Goal: Task Accomplishment & Management: Manage account settings

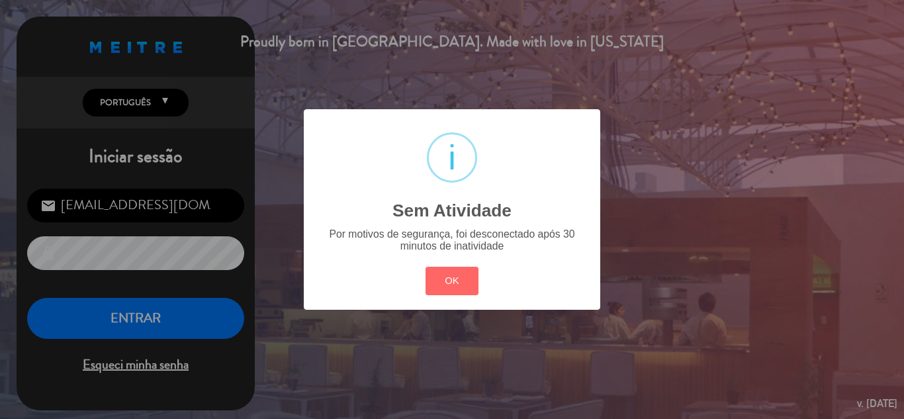
click at [158, 320] on div "? ! i Sem Atividade × Por motivos de segurança, foi desconectado após 30 minuto…" at bounding box center [452, 209] width 904 height 419
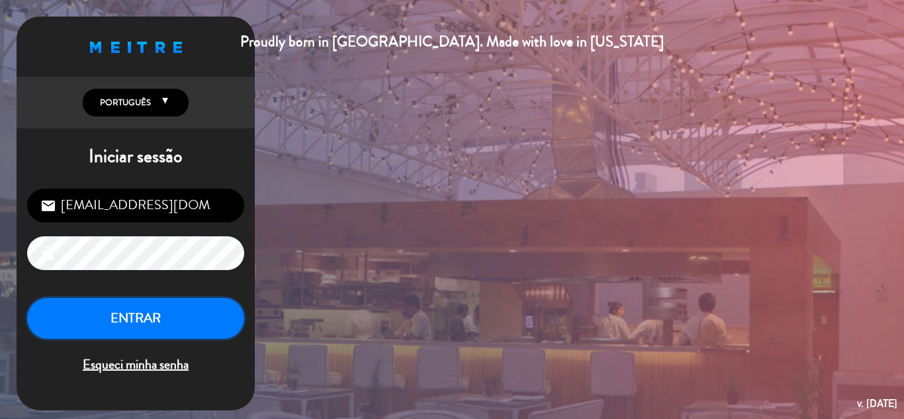
click at [158, 320] on button "ENTRAR" at bounding box center [135, 319] width 217 height 42
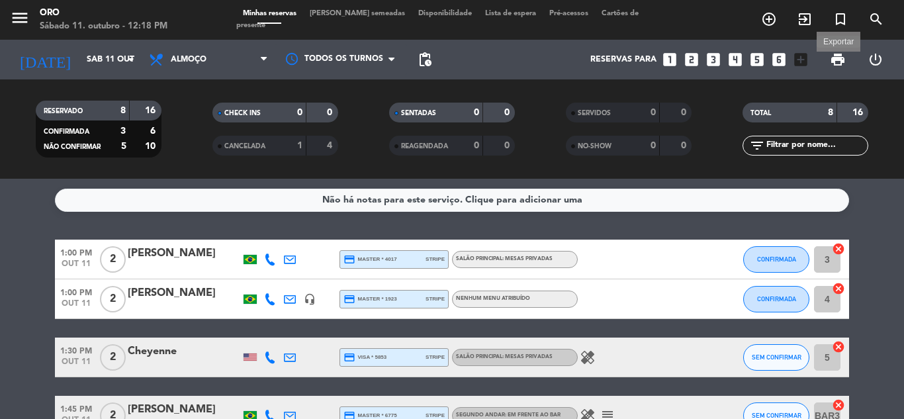
click at [835, 60] on span "print" at bounding box center [838, 60] width 16 height 16
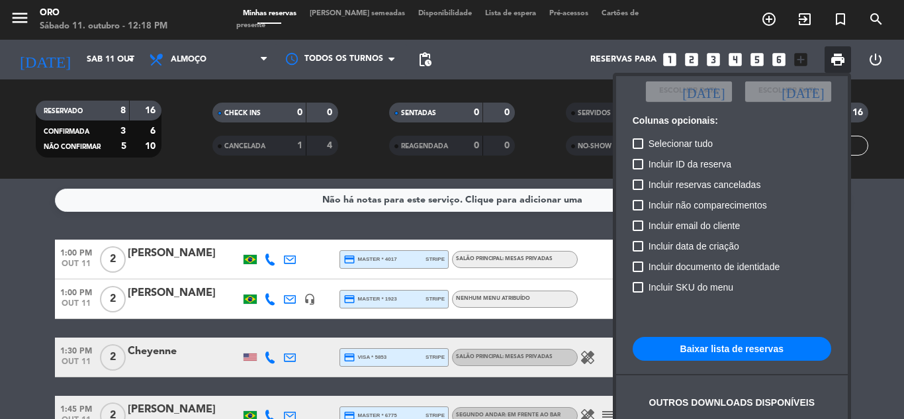
scroll to position [96, 0]
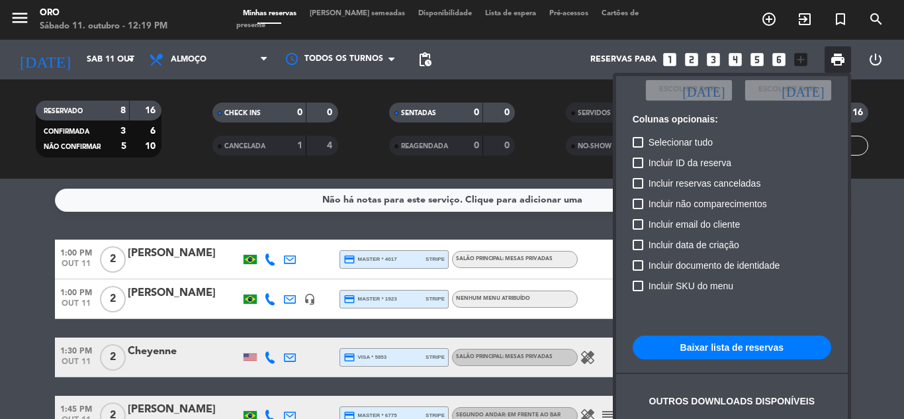
click at [717, 351] on button "Baixar lista de reservas" at bounding box center [732, 348] width 199 height 24
click at [224, 66] on div at bounding box center [452, 209] width 904 height 419
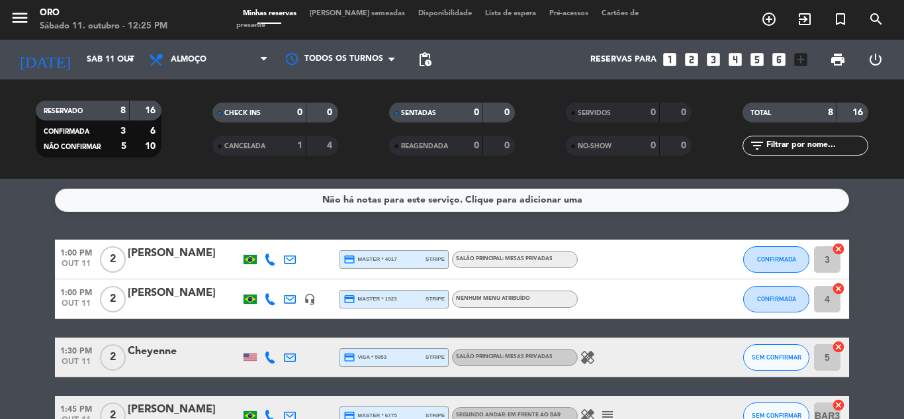
click at [224, 66] on span "Almoço" at bounding box center [208, 59] width 132 height 29
click at [192, 136] on div "menu Oro Sábado 11. outubro - 12:25 PM Minhas reservas Mesas semeadas Disponibi…" at bounding box center [452, 89] width 904 height 179
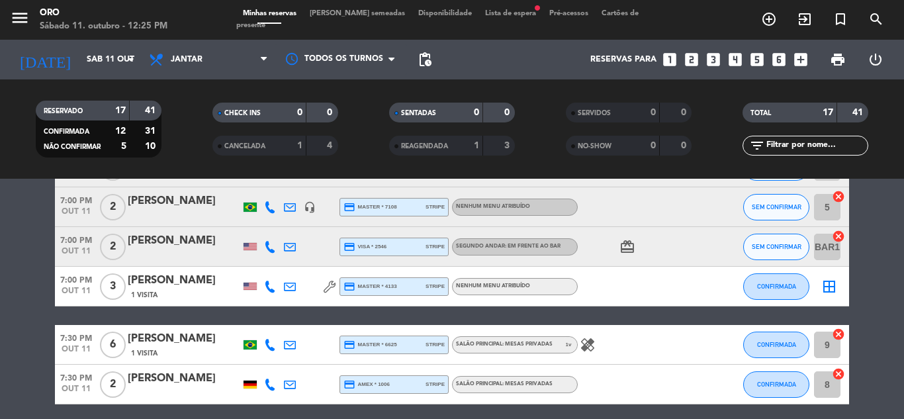
scroll to position [0, 0]
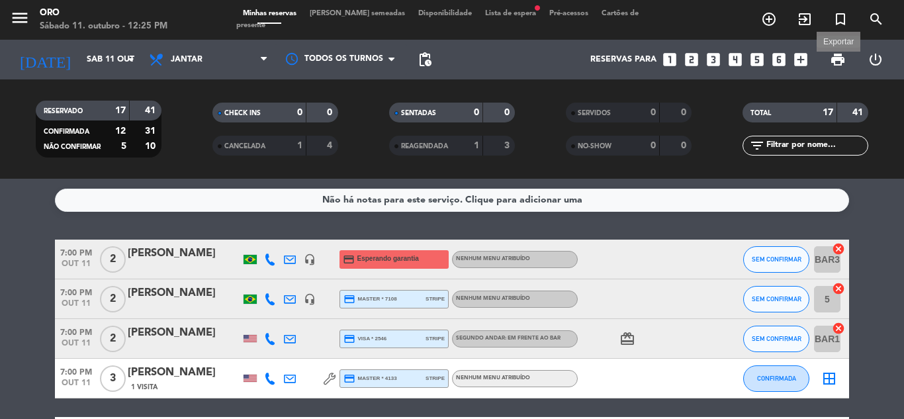
click at [835, 54] on span "print" at bounding box center [838, 60] width 16 height 16
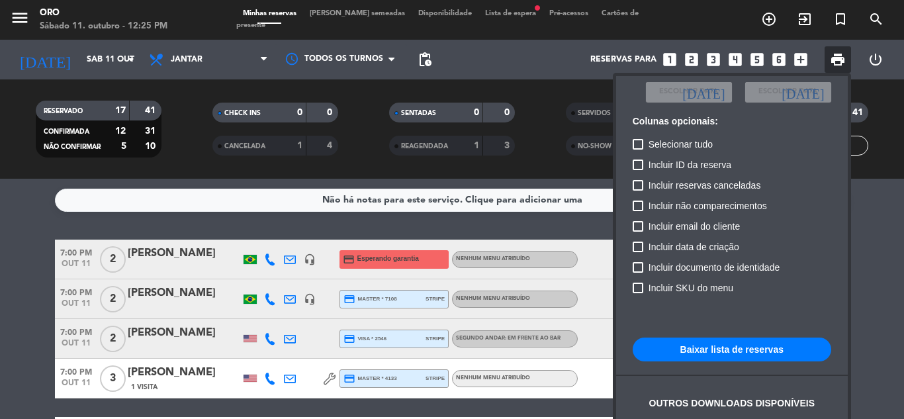
scroll to position [96, 0]
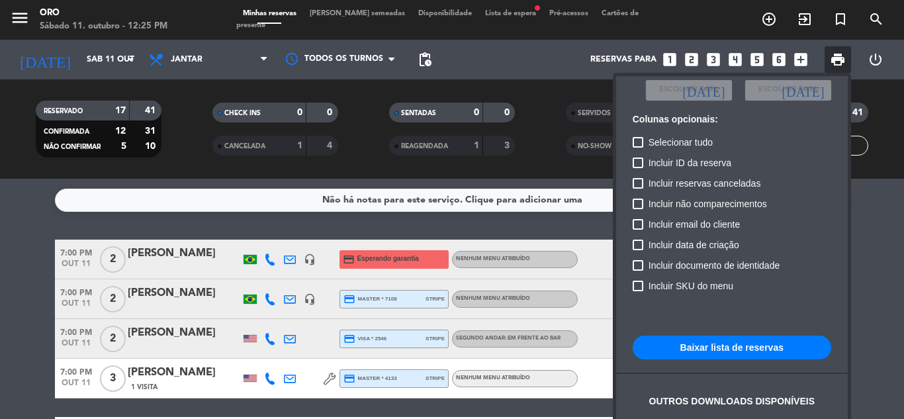
click at [699, 346] on button "Baixar lista de reservas" at bounding box center [732, 348] width 199 height 24
click at [715, 344] on button "Baixar lista de reservas" at bounding box center [732, 348] width 199 height 24
click at [259, 65] on div at bounding box center [452, 209] width 904 height 419
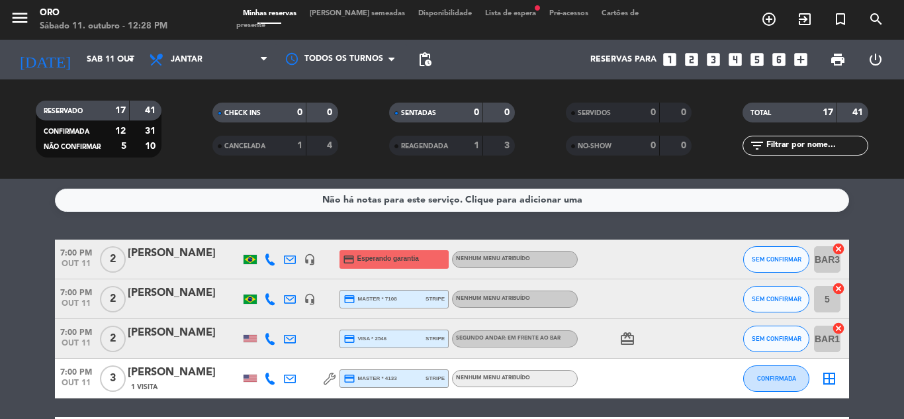
click at [259, 65] on span "Jantar" at bounding box center [208, 59] width 132 height 29
click at [209, 117] on div "menu Oro Sábado 11. outubro - 12:28 PM Minhas reservas Mesas semeadas Disponibi…" at bounding box center [452, 89] width 904 height 179
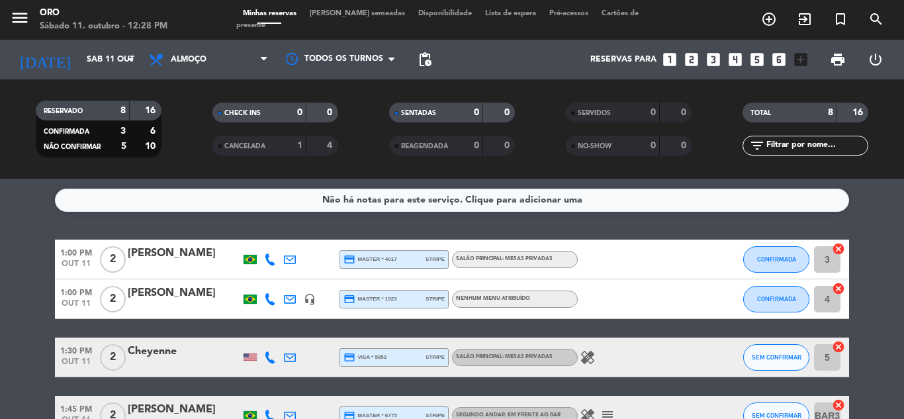
click at [587, 358] on icon "healing" at bounding box center [588, 358] width 16 height 16
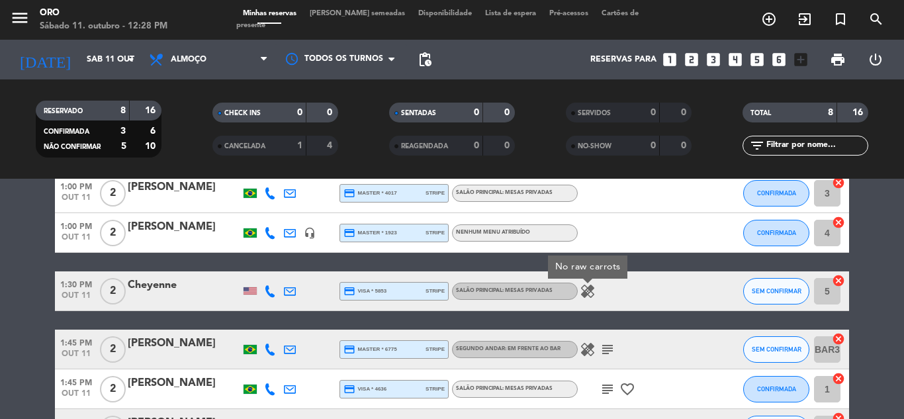
click at [616, 348] on div "healing subject" at bounding box center [637, 349] width 119 height 39
click at [616, 348] on span "subject" at bounding box center [608, 350] width 20 height 16
click at [613, 348] on icon "subject" at bounding box center [608, 350] width 16 height 16
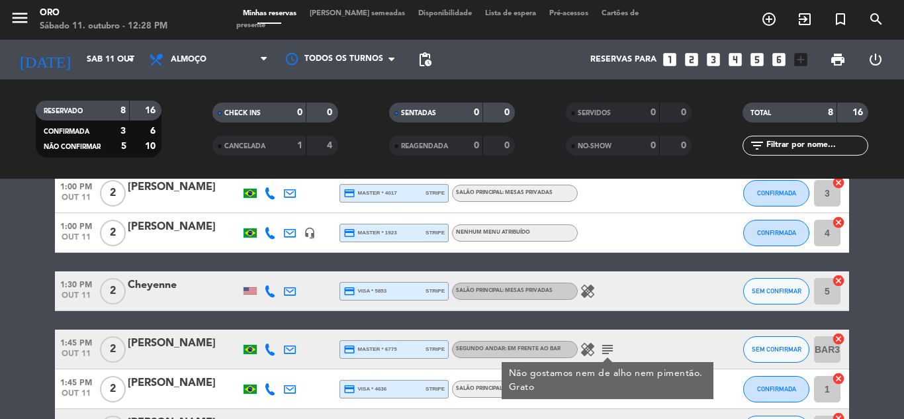
click at [589, 346] on icon "healing" at bounding box center [588, 350] width 16 height 16
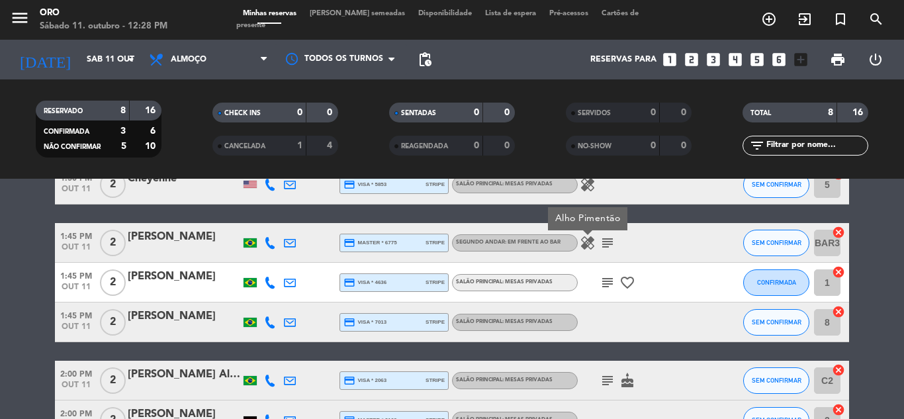
scroll to position [199, 0]
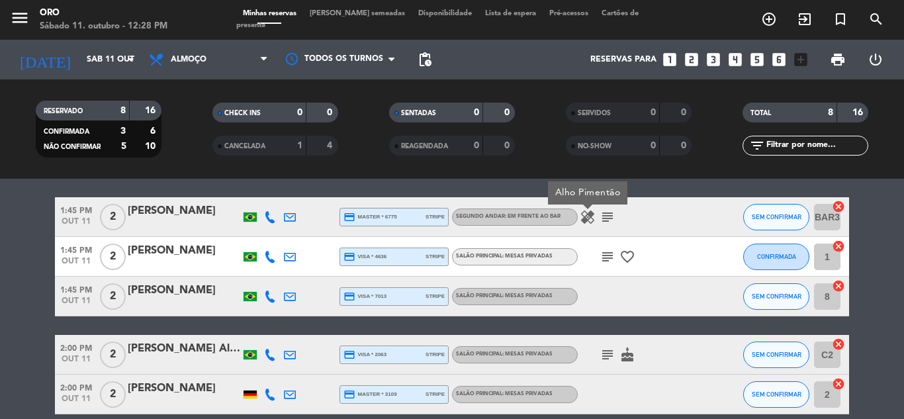
click at [626, 261] on icon "favorite_border" at bounding box center [628, 257] width 16 height 16
click at [610, 255] on icon "subject" at bounding box center [608, 257] width 16 height 16
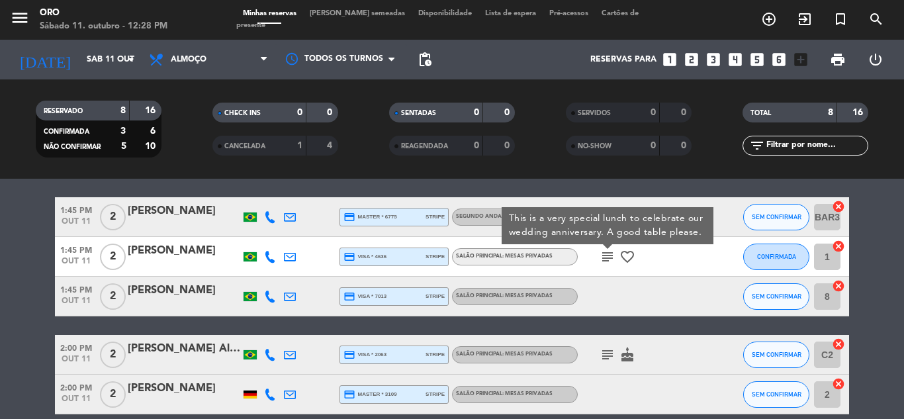
click at [606, 362] on icon "subject" at bounding box center [608, 355] width 16 height 16
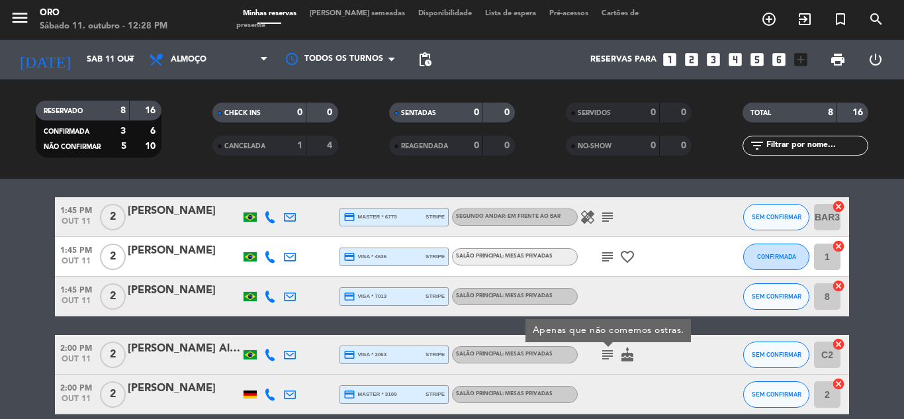
click at [628, 354] on icon "cake" at bounding box center [628, 355] width 16 height 16
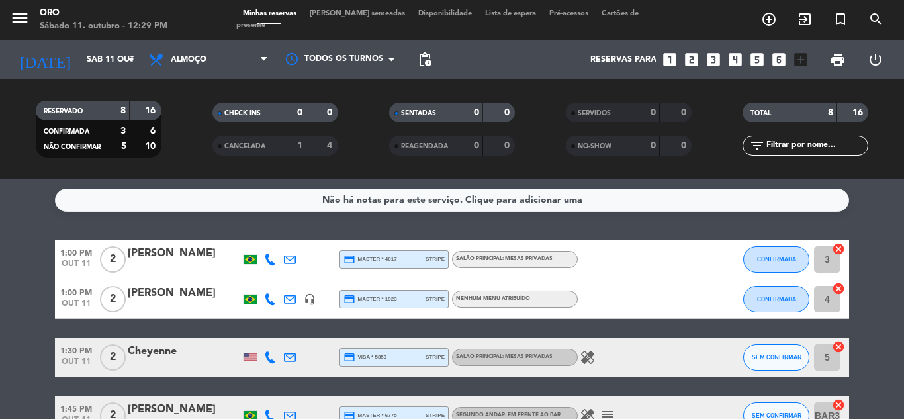
scroll to position [260, 0]
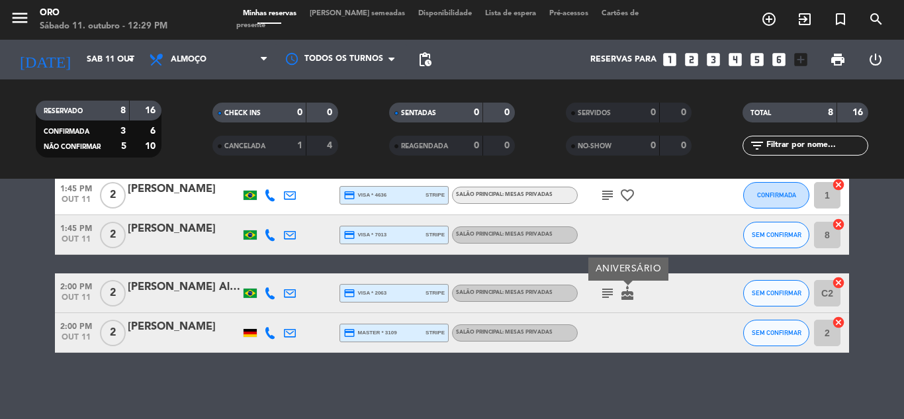
click at [497, 16] on span "Lista de espera" at bounding box center [511, 13] width 64 height 7
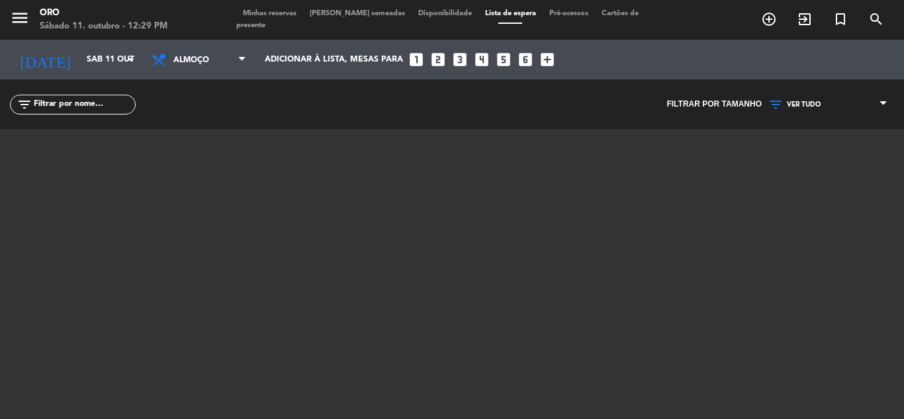
click at [287, 17] on span "Minhas reservas" at bounding box center [269, 13] width 67 height 7
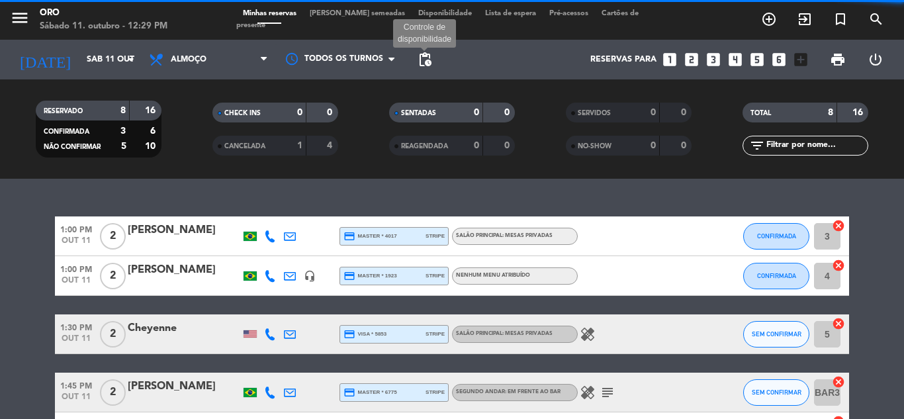
click at [426, 60] on span "pending_actions" at bounding box center [425, 60] width 16 height 16
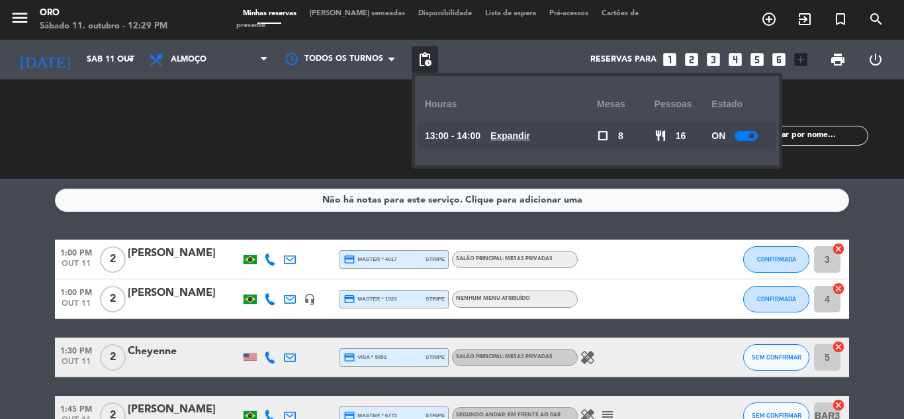
click at [524, 132] on u "Expandir" at bounding box center [511, 135] width 40 height 11
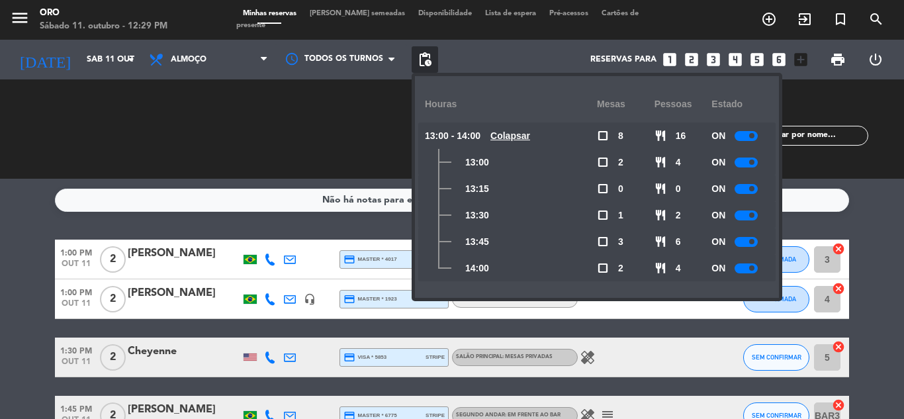
click at [735, 237] on div "ON" at bounding box center [741, 241] width 58 height 26
click at [748, 243] on div at bounding box center [746, 242] width 23 height 10
click at [748, 266] on div at bounding box center [746, 269] width 23 height 10
click at [273, 155] on div "CHECK INS 0 0 CANCELADA 1 4" at bounding box center [275, 129] width 177 height 73
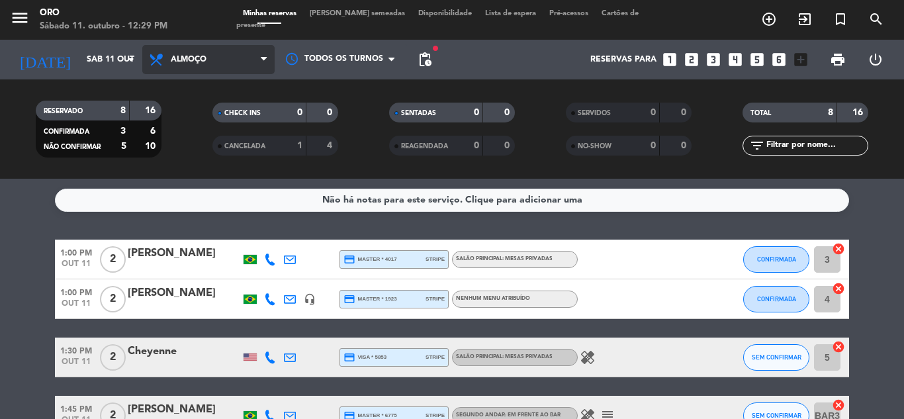
click at [215, 60] on span "Almoço" at bounding box center [208, 59] width 132 height 29
click at [205, 139] on div "menu Oro Sábado 11. outubro - 12:29 PM Minhas reservas Mesas semeadas Disponibi…" at bounding box center [452, 89] width 904 height 179
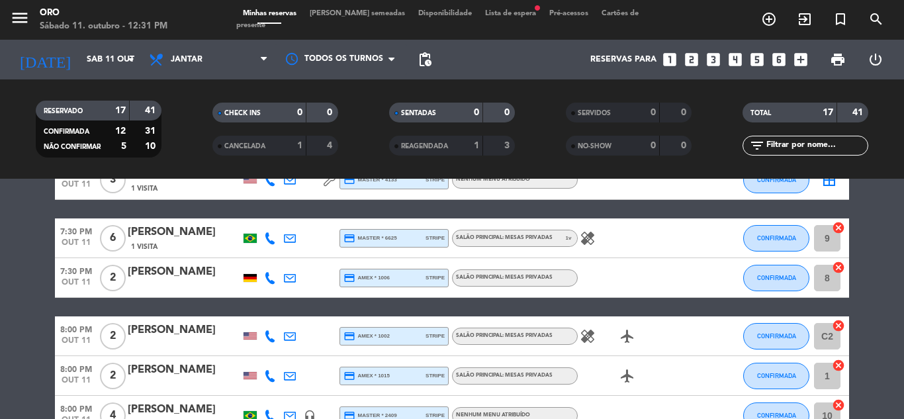
scroll to position [265, 0]
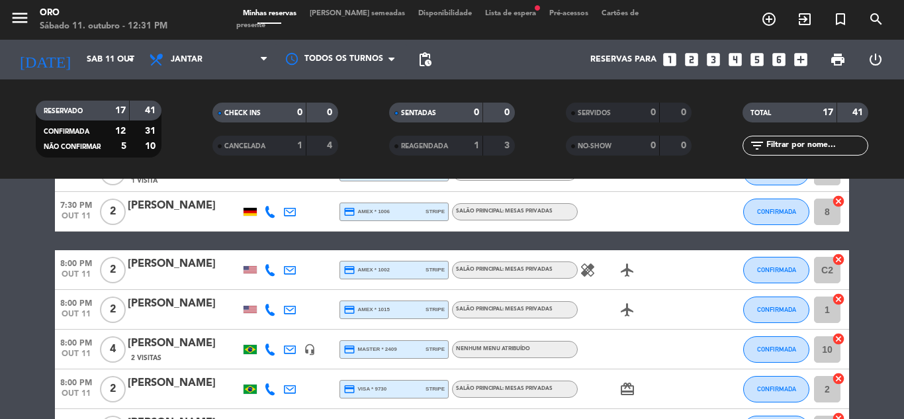
click at [594, 271] on icon "healing" at bounding box center [588, 270] width 16 height 16
click at [159, 258] on div "[PERSON_NAME]" at bounding box center [184, 264] width 113 height 17
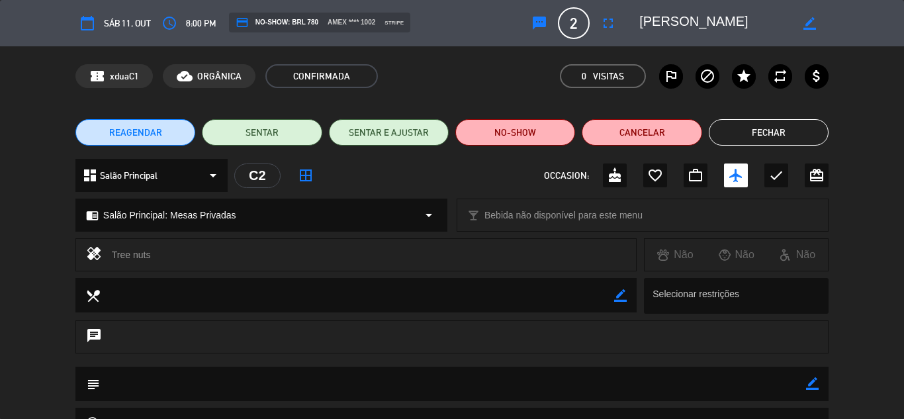
click at [782, 131] on button "Fechar" at bounding box center [769, 132] width 120 height 26
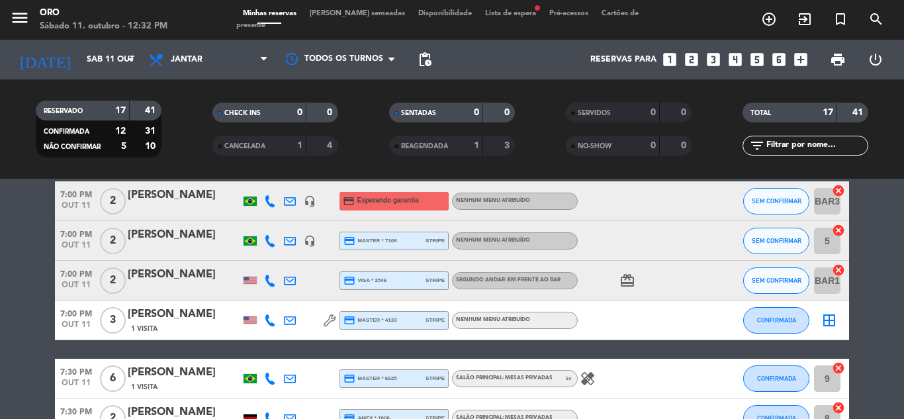
scroll to position [0, 0]
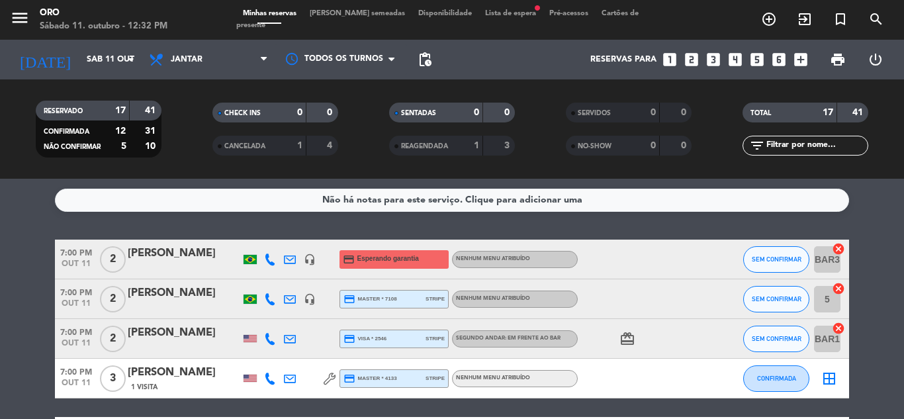
click at [488, 17] on span "Lista de espera fiber_manual_record" at bounding box center [511, 13] width 64 height 7
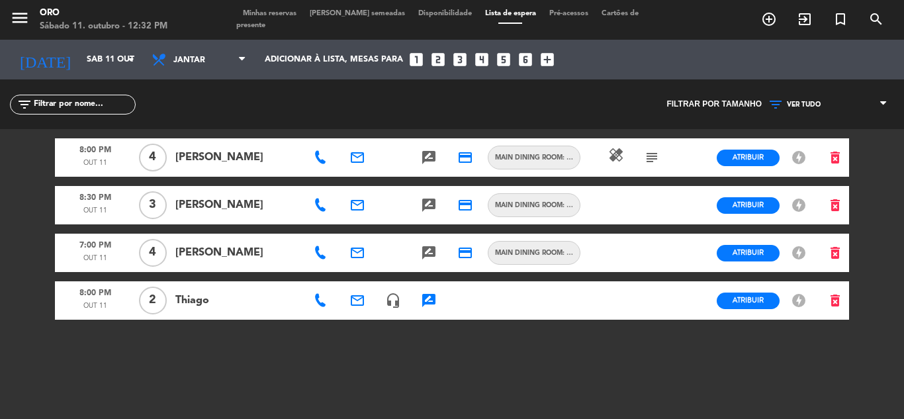
click at [658, 158] on icon "subject" at bounding box center [652, 158] width 16 height 16
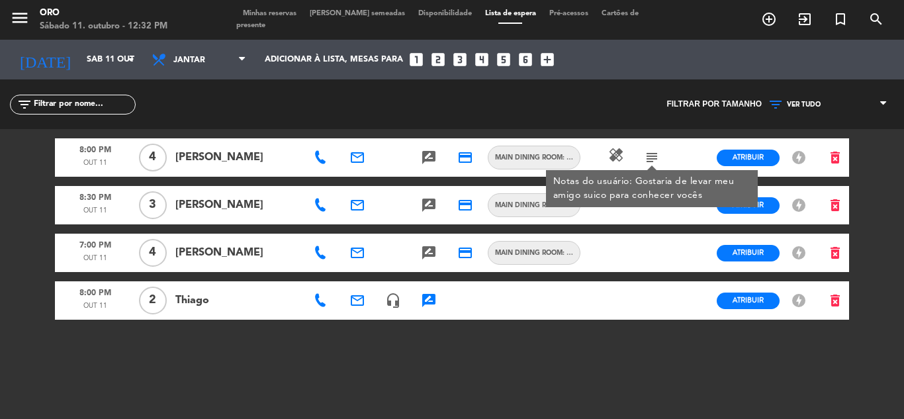
click at [612, 157] on icon "healing" at bounding box center [617, 155] width 16 height 16
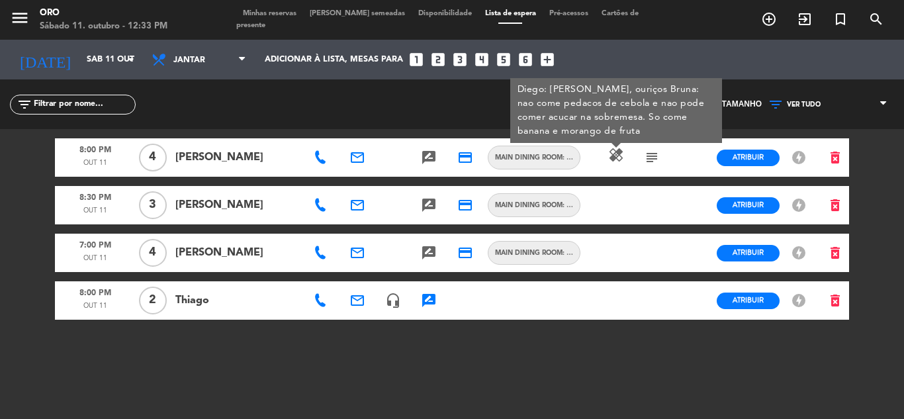
click at [431, 207] on icon "rate_review" at bounding box center [429, 205] width 16 height 16
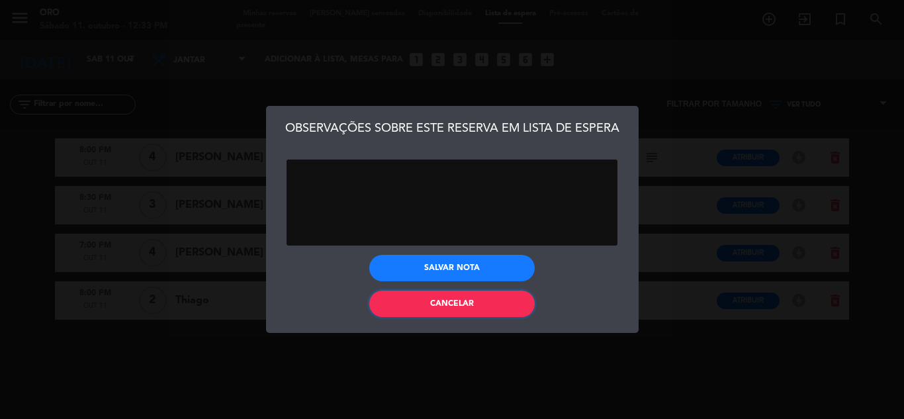
click at [463, 308] on span "Cancelar" at bounding box center [452, 304] width 44 height 8
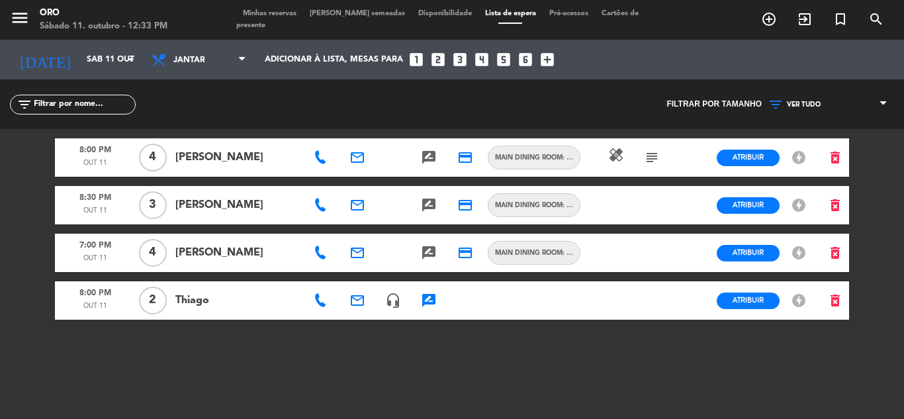
click at [426, 299] on icon "rate_review" at bounding box center [429, 301] width 16 height 16
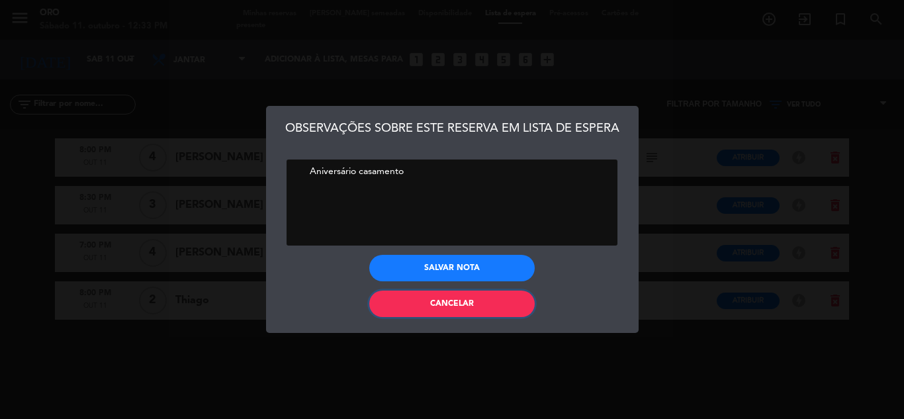
click at [418, 302] on button "Cancelar" at bounding box center [452, 304] width 166 height 26
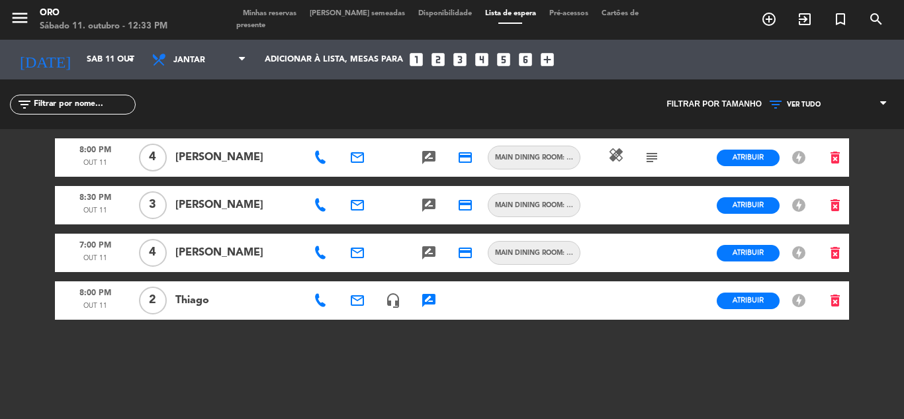
click at [268, 17] on span "Minhas reservas" at bounding box center [269, 13] width 67 height 7
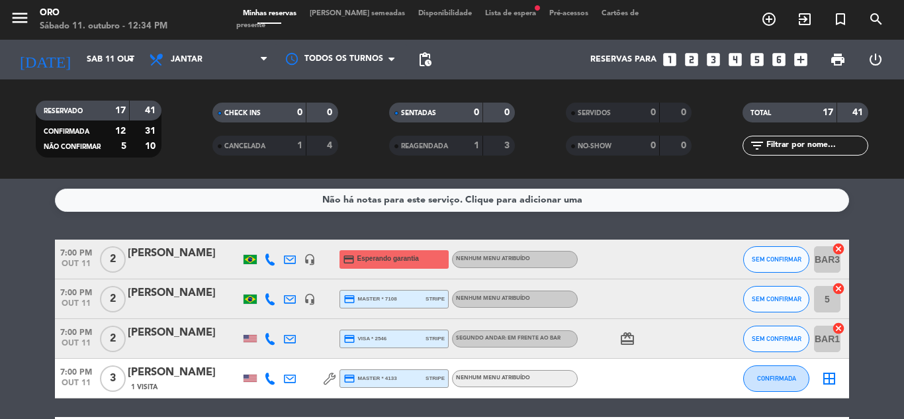
click at [307, 261] on icon "headset_mic" at bounding box center [310, 260] width 12 height 12
click at [313, 301] on icon "headset_mic" at bounding box center [310, 299] width 12 height 12
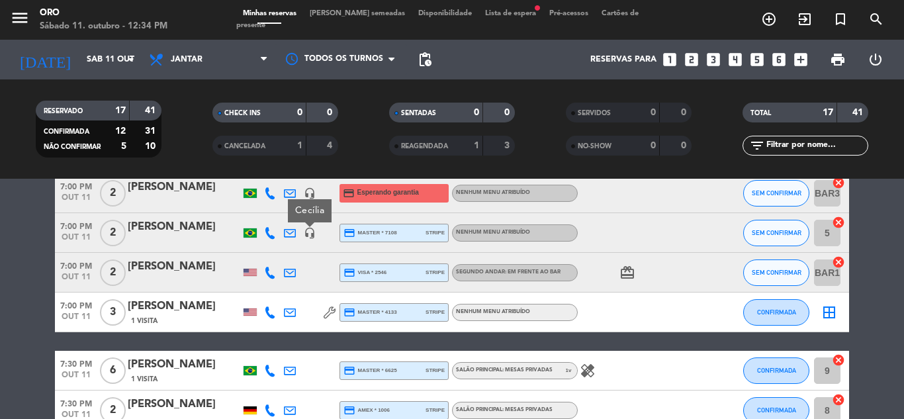
click at [323, 308] on div at bounding box center [330, 312] width 20 height 39
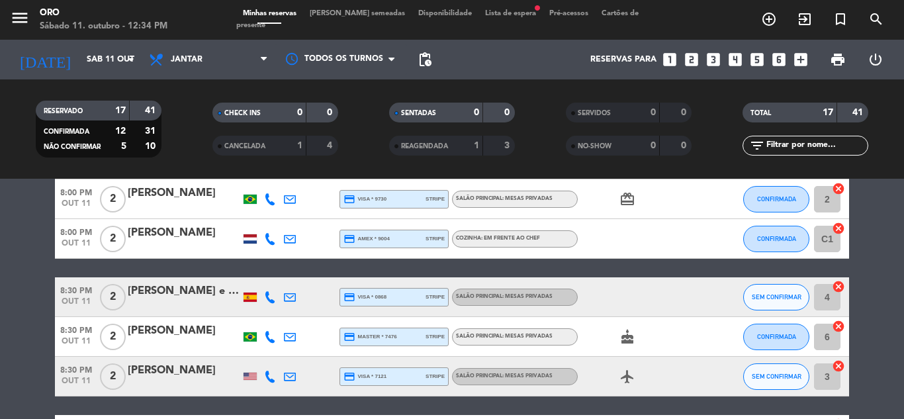
scroll to position [438, 0]
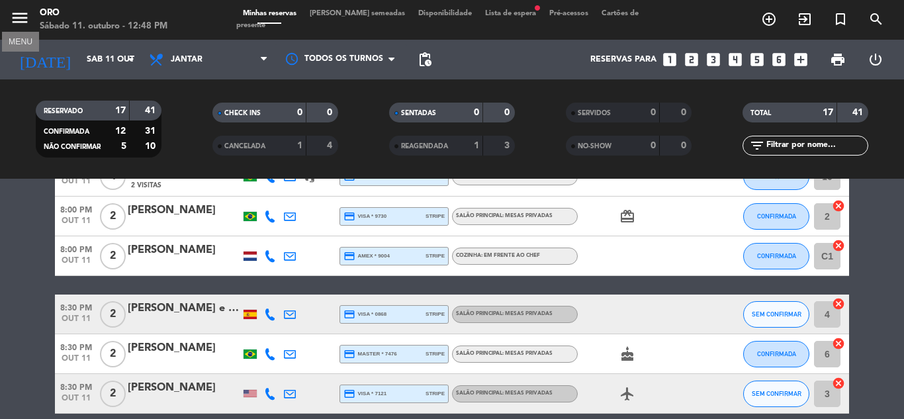
click at [24, 17] on icon "menu" at bounding box center [20, 18] width 20 height 20
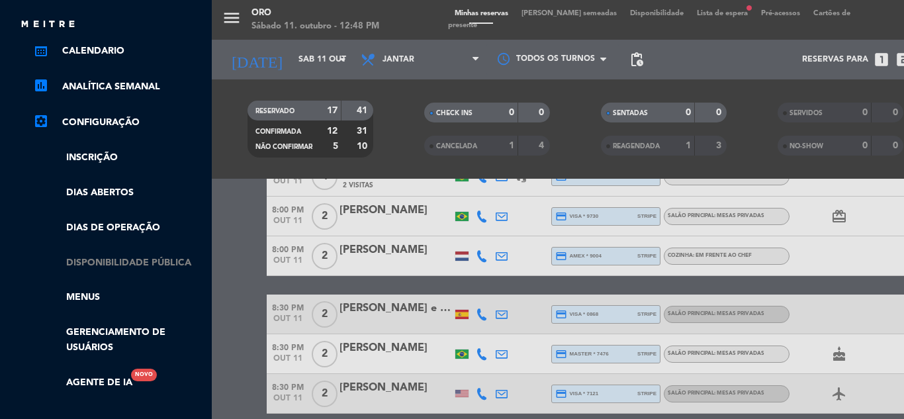
scroll to position [199, 0]
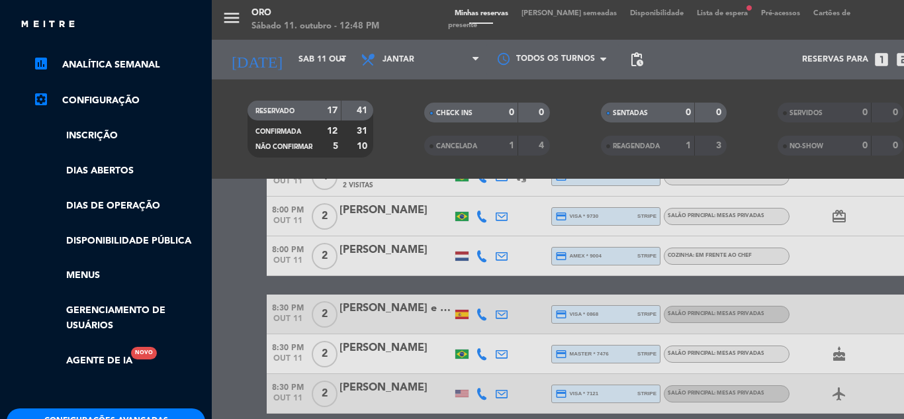
click at [97, 97] on link "settings_applications Configuração" at bounding box center [119, 101] width 172 height 16
click at [72, 279] on link "Menus" at bounding box center [119, 275] width 172 height 15
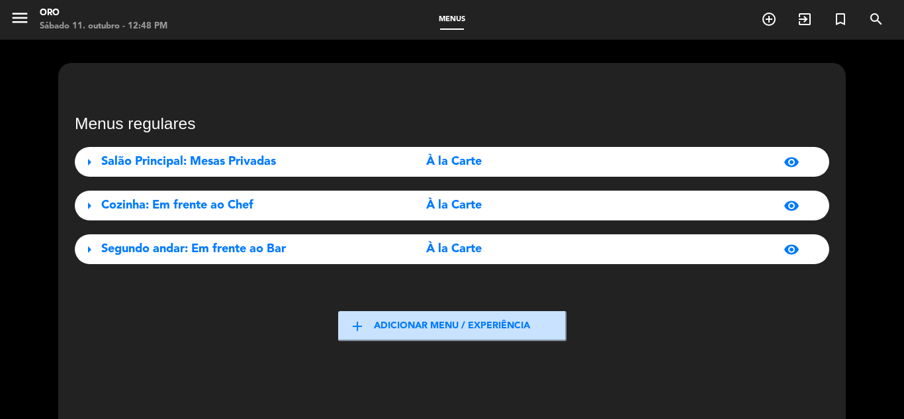
click at [455, 162] on span "À la Carte" at bounding box center [454, 161] width 56 height 19
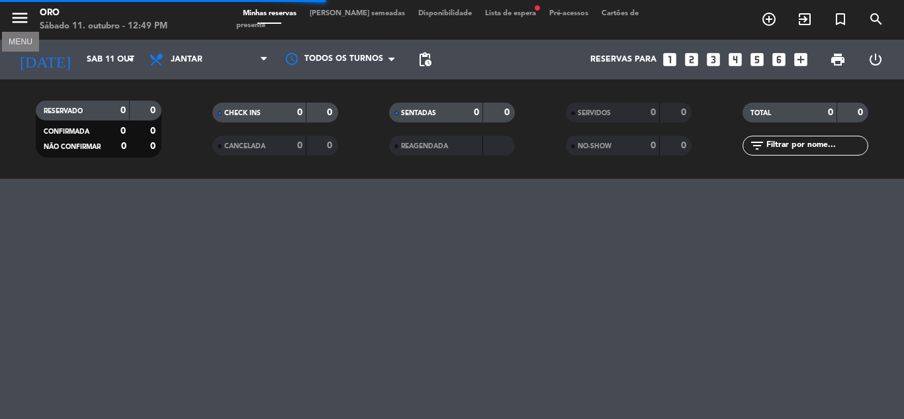
click at [19, 18] on icon "menu" at bounding box center [20, 18] width 20 height 20
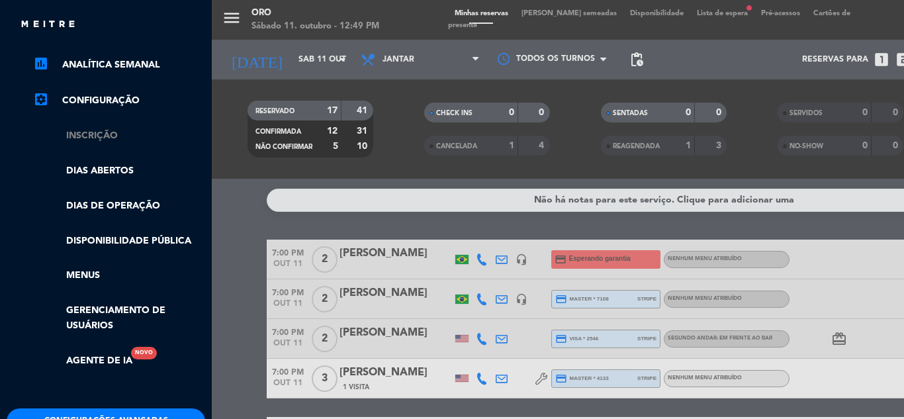
click at [109, 134] on link "Inscrição" at bounding box center [119, 135] width 172 height 15
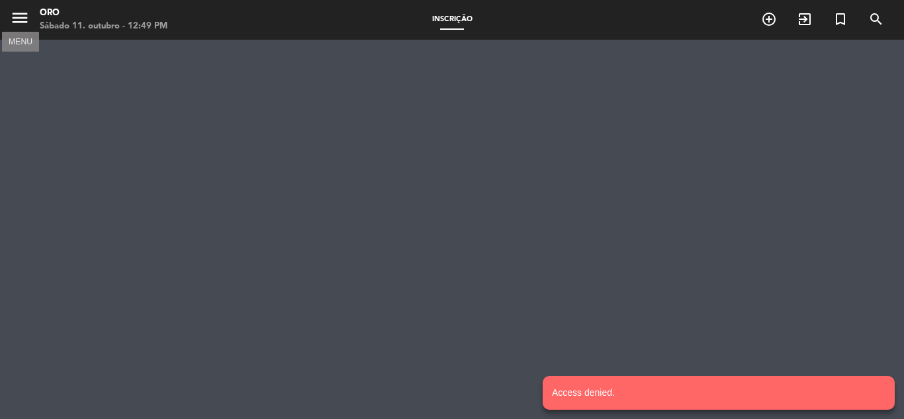
click at [18, 14] on icon "menu" at bounding box center [20, 18] width 20 height 20
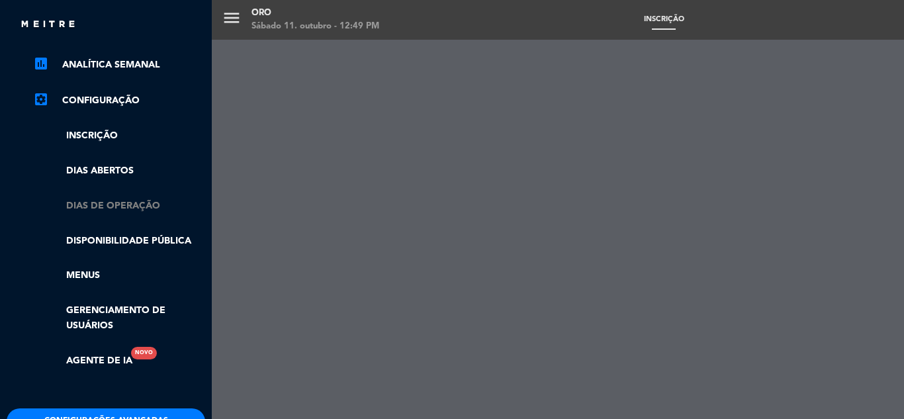
click at [95, 201] on link "Dias de Operação" at bounding box center [119, 206] width 172 height 15
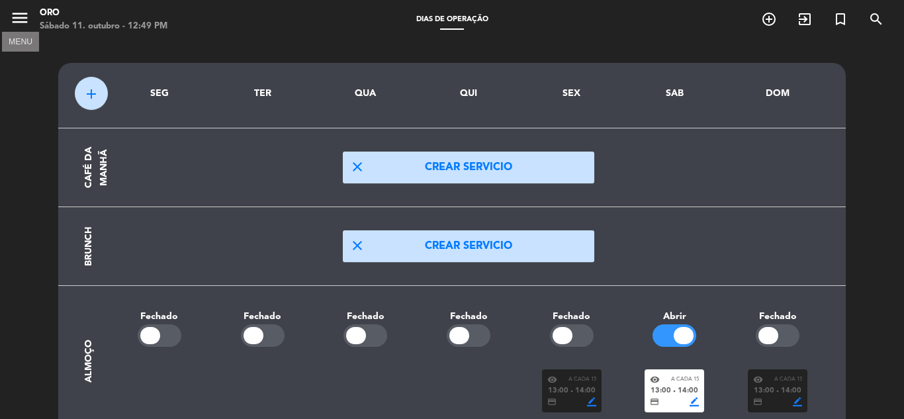
click at [16, 20] on icon "menu" at bounding box center [20, 18] width 20 height 20
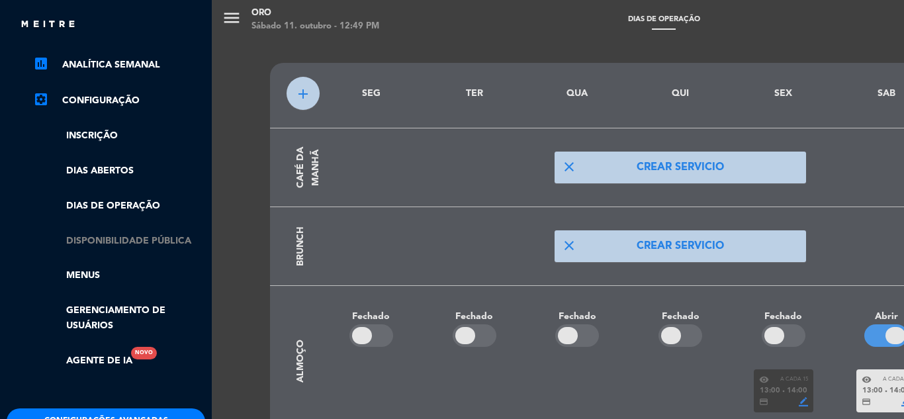
click at [99, 236] on link "Disponibilidade pública" at bounding box center [119, 241] width 172 height 15
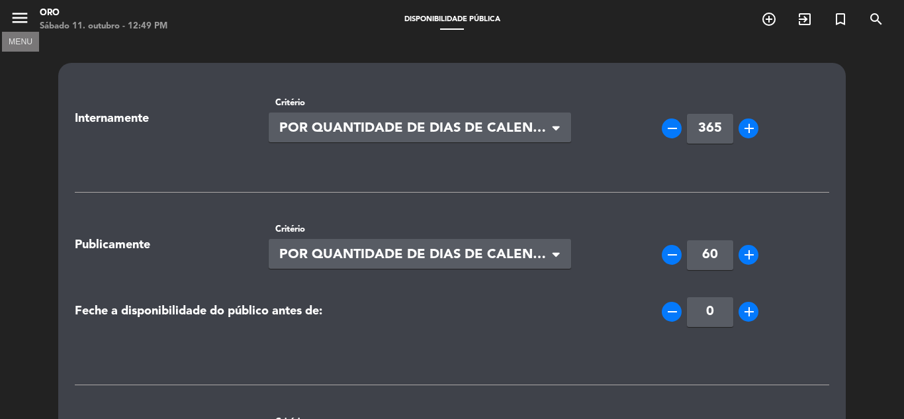
click at [14, 13] on icon "menu" at bounding box center [20, 18] width 20 height 20
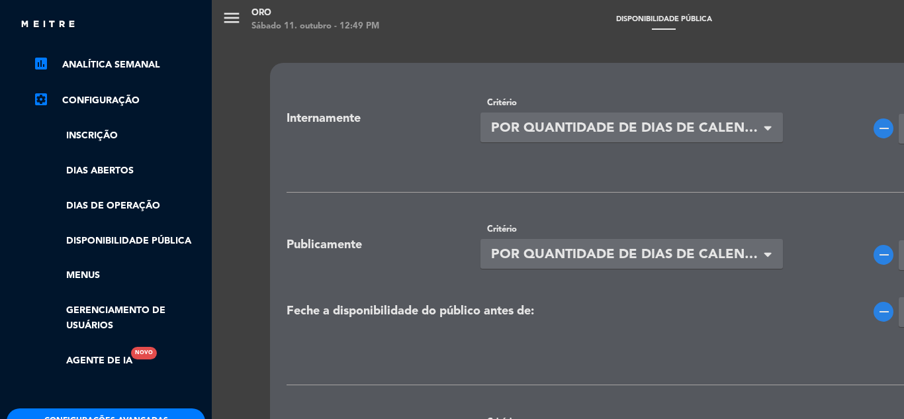
click at [107, 101] on link "settings_applications Configuração" at bounding box center [119, 101] width 172 height 16
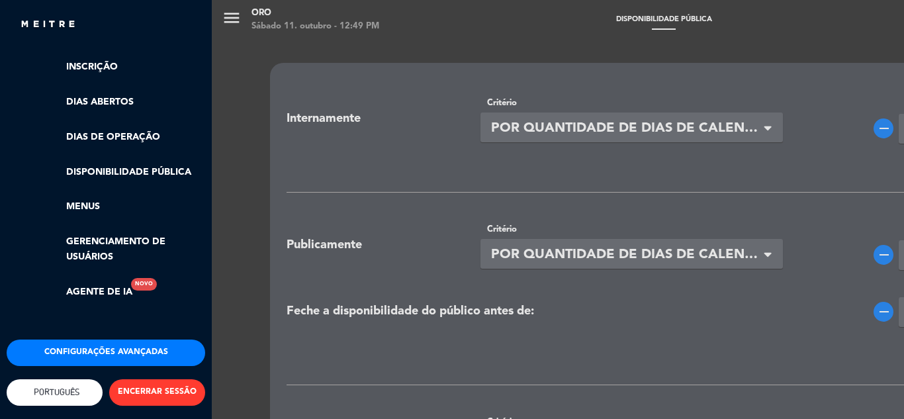
scroll to position [277, 0]
click at [105, 348] on button "Configurações avançadas" at bounding box center [106, 353] width 199 height 26
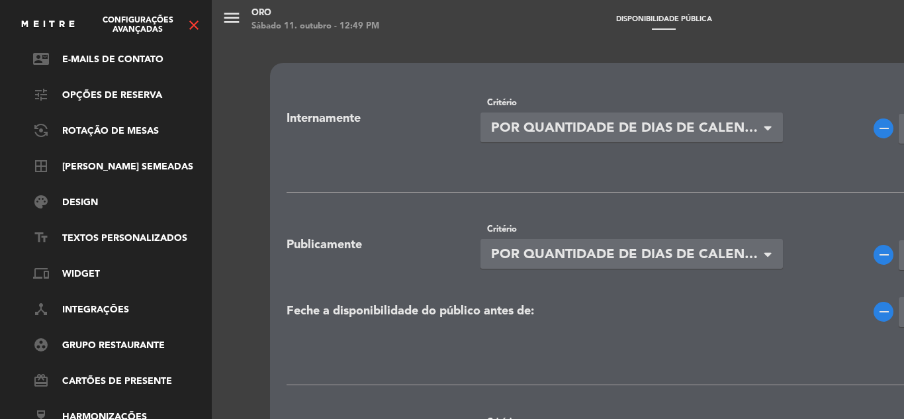
scroll to position [0, 0]
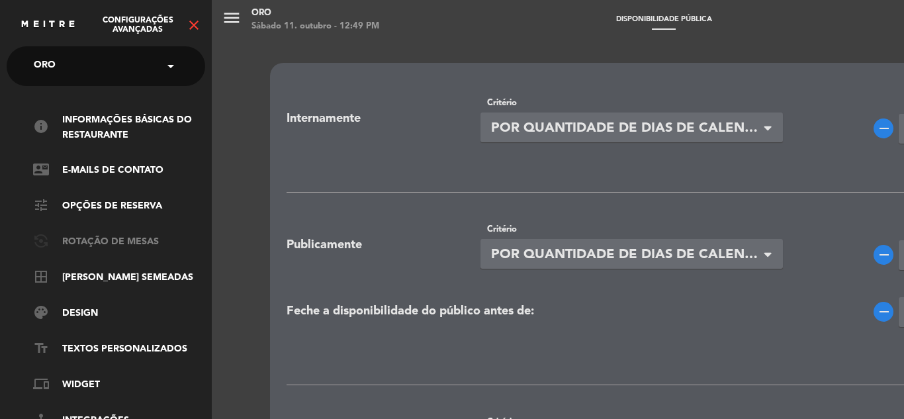
click at [101, 240] on link "flip_camera_android Rotação de mesas" at bounding box center [119, 242] width 172 height 16
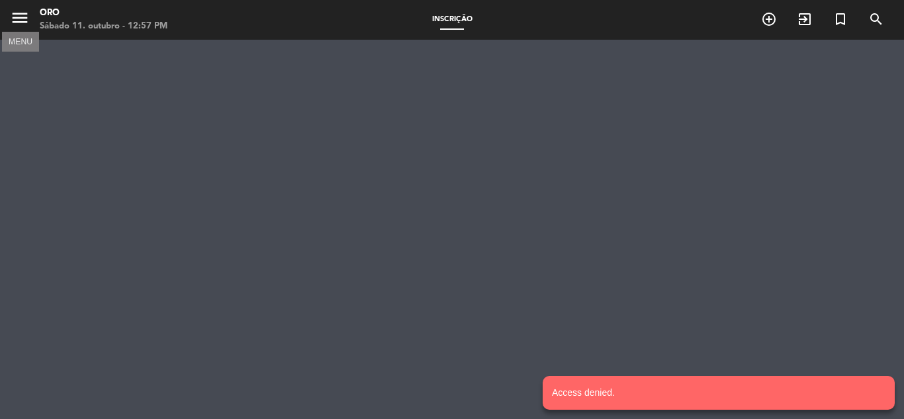
click at [24, 22] on icon "menu" at bounding box center [20, 18] width 20 height 20
